Goal: Task Accomplishment & Management: Complete application form

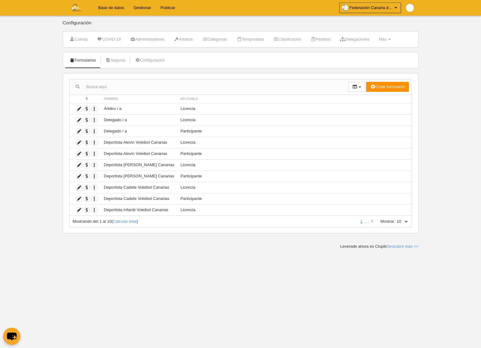
click at [405, 220] on select "10 25 50 100 500" at bounding box center [401, 221] width 13 height 6
select select "500"
click at [395, 218] on select "10 25 50 100 500" at bounding box center [401, 221] width 13 height 6
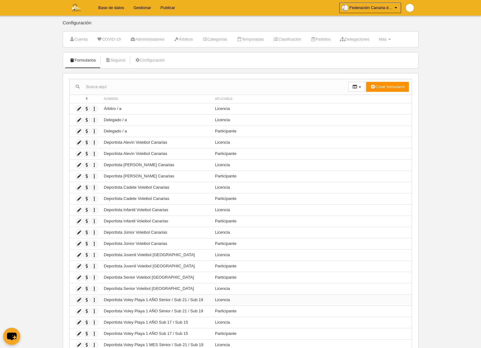
click at [79, 300] on icon at bounding box center [79, 300] width 6 height 6
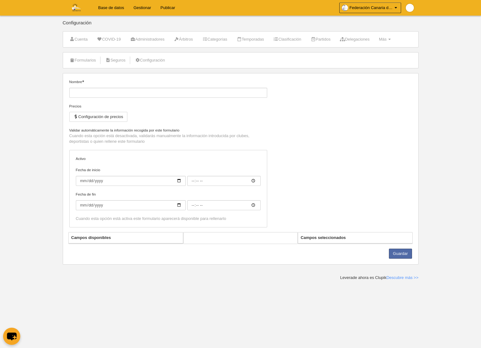
type input "Deportista Voley Playa 1 AÑO Sénior / Sub 21 / Sub 19"
checkbox input "true"
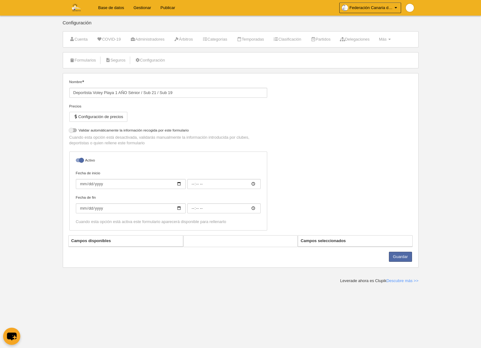
select select "selected"
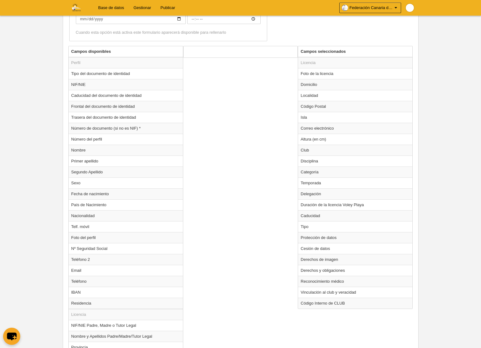
scroll to position [214, 0]
click at [321, 182] on td "Temporada" at bounding box center [355, 182] width 114 height 11
radio input "true"
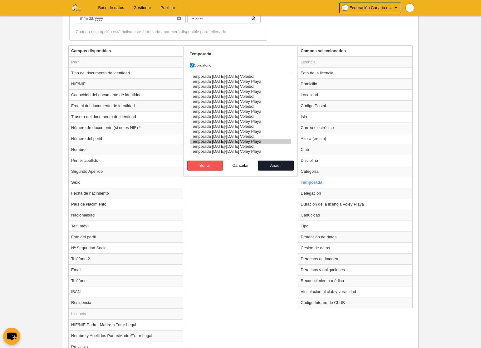
select select "8585"
click at [228, 152] on option "Temporada [DATE]-[DATE] Voley Playa" at bounding box center [240, 151] width 101 height 5
click at [275, 164] on button "Añadir" at bounding box center [276, 165] width 36 height 10
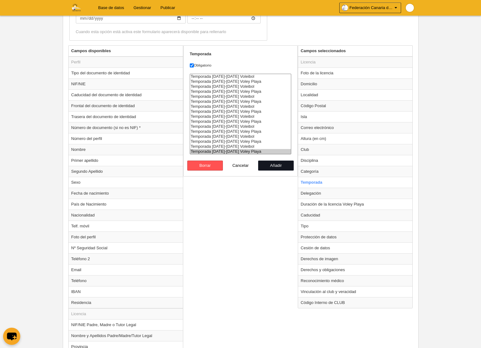
radio input "false"
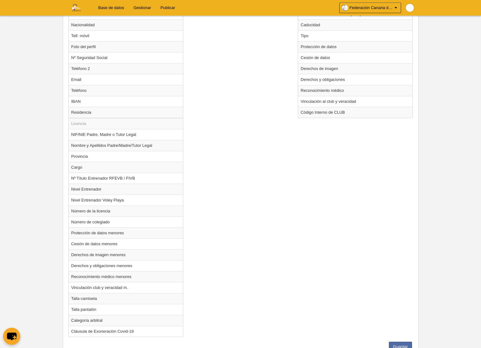
scroll to position [429, 0]
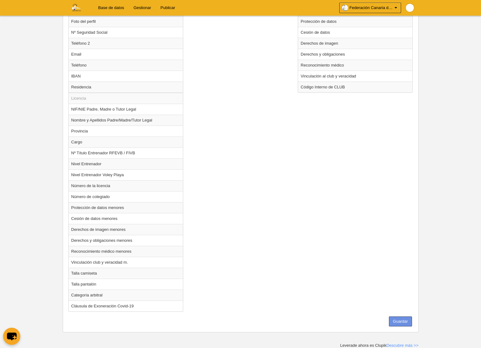
click at [396, 321] on button "Guardar" at bounding box center [400, 321] width 23 height 10
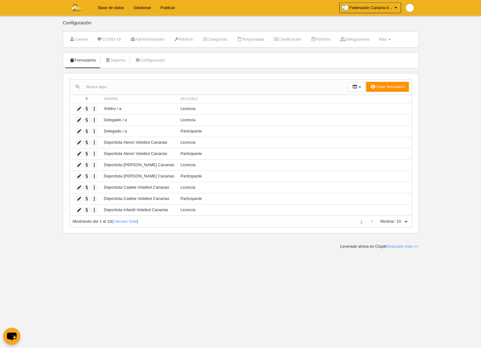
click at [405, 220] on select "10 25 50 100 500" at bounding box center [401, 221] width 13 height 6
select select "500"
click at [395, 218] on select "10 25 50 100 500" at bounding box center [401, 221] width 13 height 6
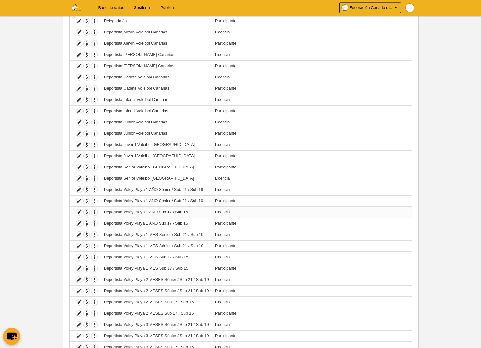
scroll to position [114, 0]
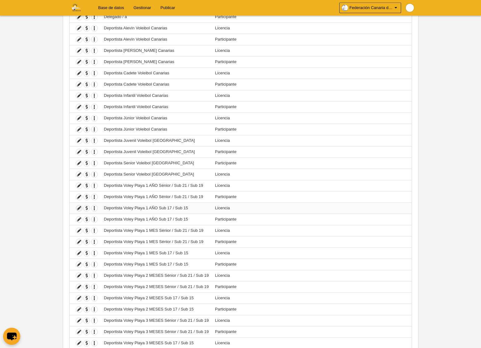
click at [79, 208] on icon at bounding box center [79, 208] width 6 height 6
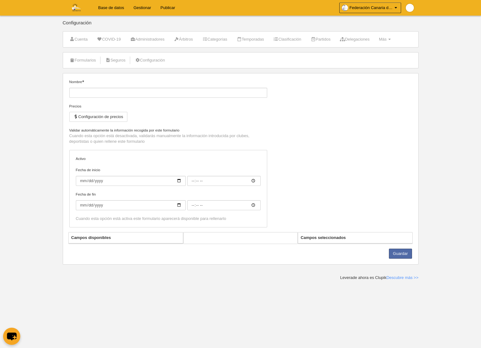
type input "Deportista Voley Playa 1 AÑO Sub 17 / Sub 15"
checkbox input "true"
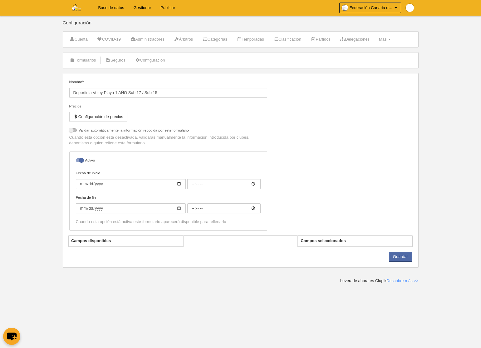
select select "selected"
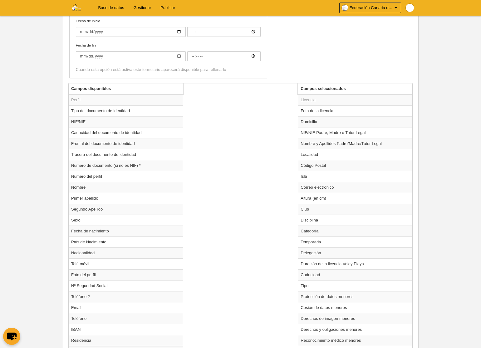
scroll to position [182, 0]
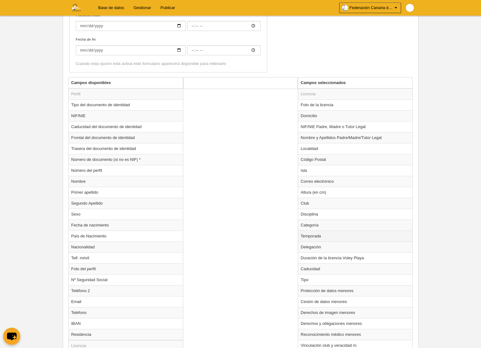
click at [314, 237] on td "Temporada" at bounding box center [355, 235] width 114 height 11
radio input "true"
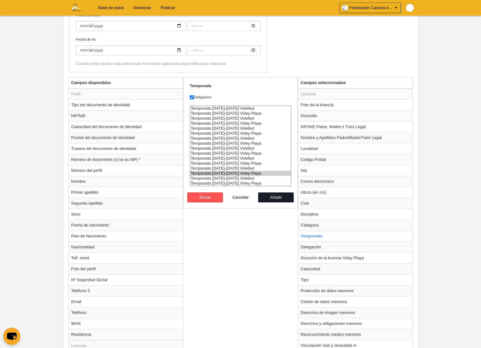
select select "8585"
click at [236, 183] on option "Temporada [DATE]-[DATE] Voley Playa" at bounding box center [240, 183] width 101 height 5
click at [274, 197] on button "Añadir" at bounding box center [276, 197] width 36 height 10
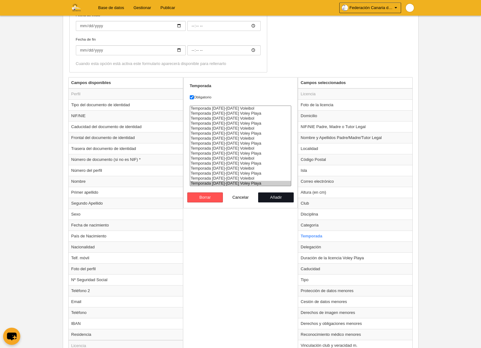
radio input "false"
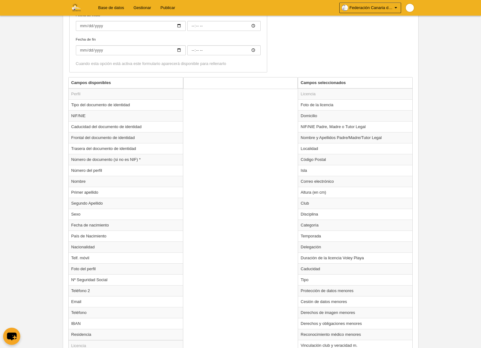
scroll to position [408, 0]
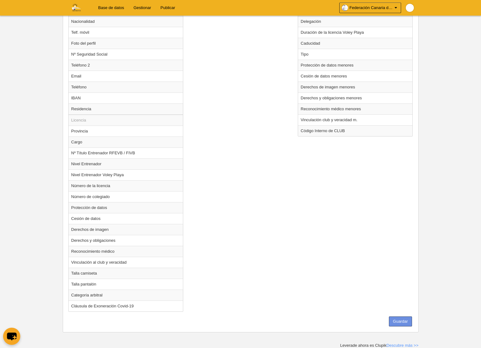
click at [400, 318] on button "Guardar" at bounding box center [400, 321] width 23 height 10
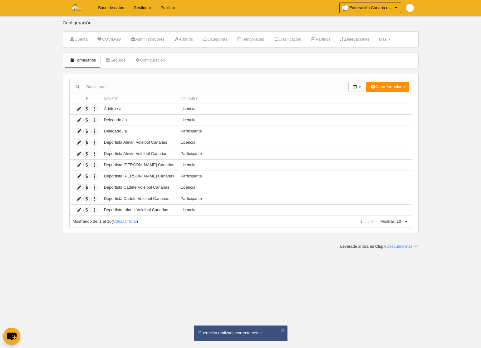
click at [406, 221] on select "10 25 50 100 500" at bounding box center [401, 221] width 13 height 6
select select "500"
click at [395, 218] on select "10 25 50 100 500" at bounding box center [401, 221] width 13 height 6
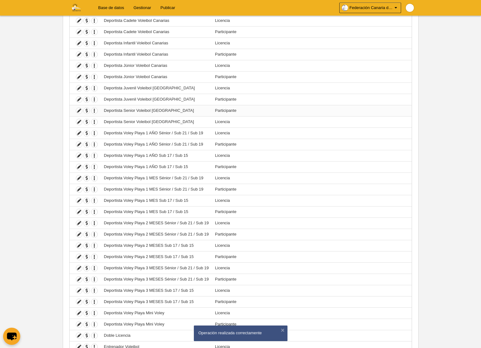
scroll to position [165, 0]
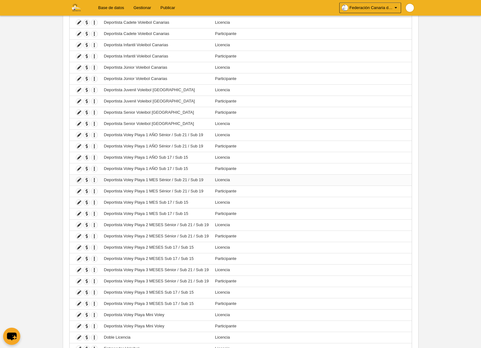
click at [78, 180] on icon at bounding box center [79, 180] width 6 height 6
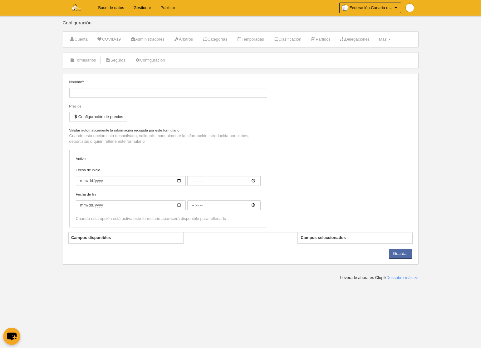
type input "Deportista Voley Playa 1 MES Sénior / Sub 21 / Sub 19"
checkbox input "true"
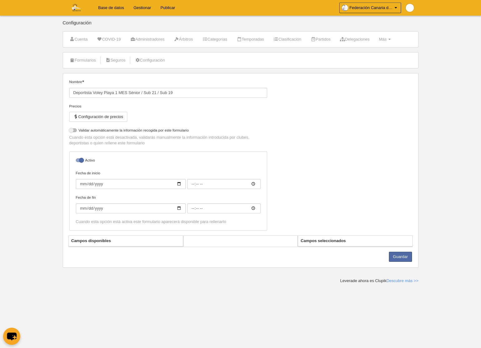
select select "selected"
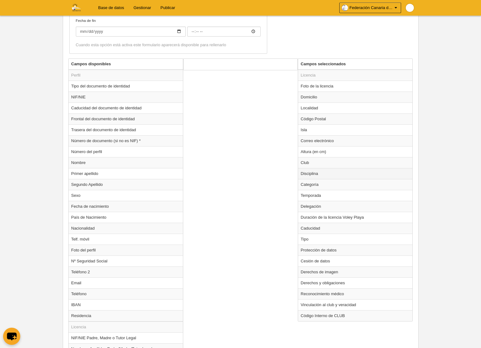
scroll to position [204, 0]
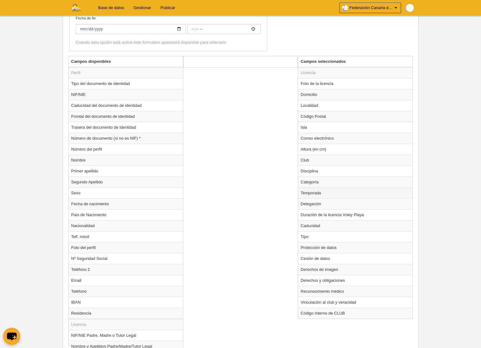
click at [311, 193] on td "Temporada" at bounding box center [355, 192] width 114 height 11
radio input "true"
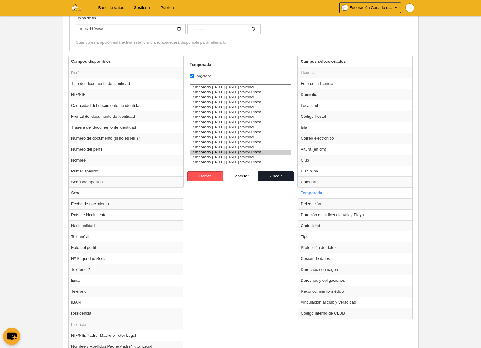
select select "8585"
click at [251, 161] on option "Temporada [DATE]-[DATE] Voley Playa" at bounding box center [240, 161] width 101 height 5
click at [274, 177] on button "Añadir" at bounding box center [276, 176] width 36 height 10
radio input "false"
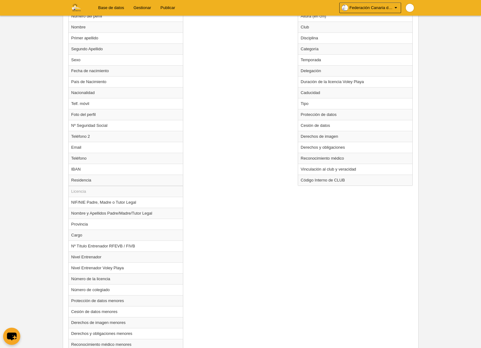
scroll to position [429, 0]
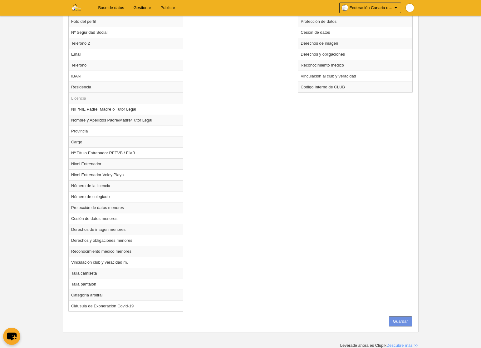
click at [398, 321] on button "Guardar" at bounding box center [400, 321] width 23 height 10
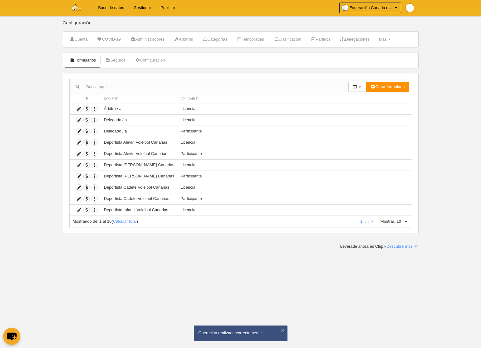
click at [404, 221] on select "10 25 50 100 500" at bounding box center [401, 221] width 13 height 6
select select "500"
click at [395, 218] on select "10 25 50 100 500" at bounding box center [401, 221] width 13 height 6
